Goal: Task Accomplishment & Management: Manage account settings

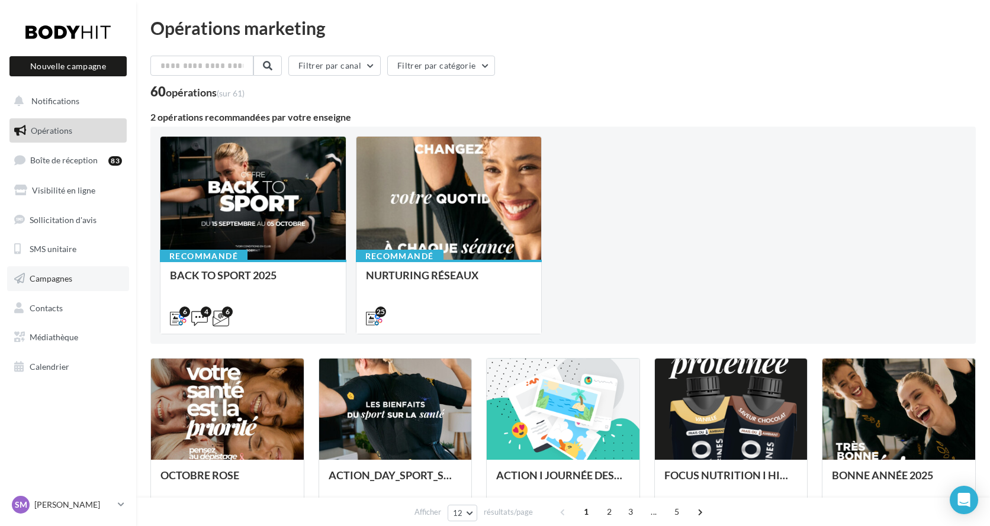
click at [80, 278] on link "Campagnes" at bounding box center [68, 278] width 122 height 25
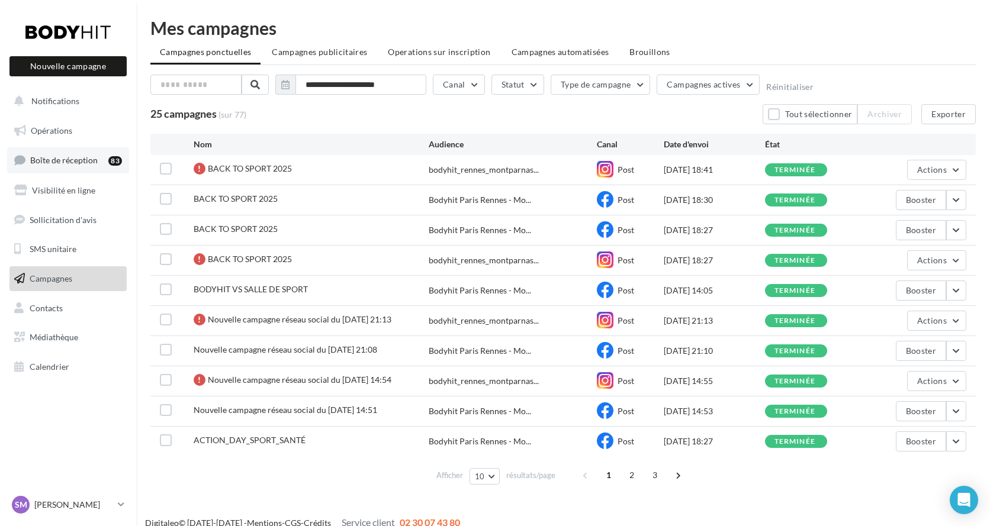
click at [55, 166] on link "Boîte de réception 83" at bounding box center [68, 159] width 122 height 25
